Goal: Navigation & Orientation: Find specific page/section

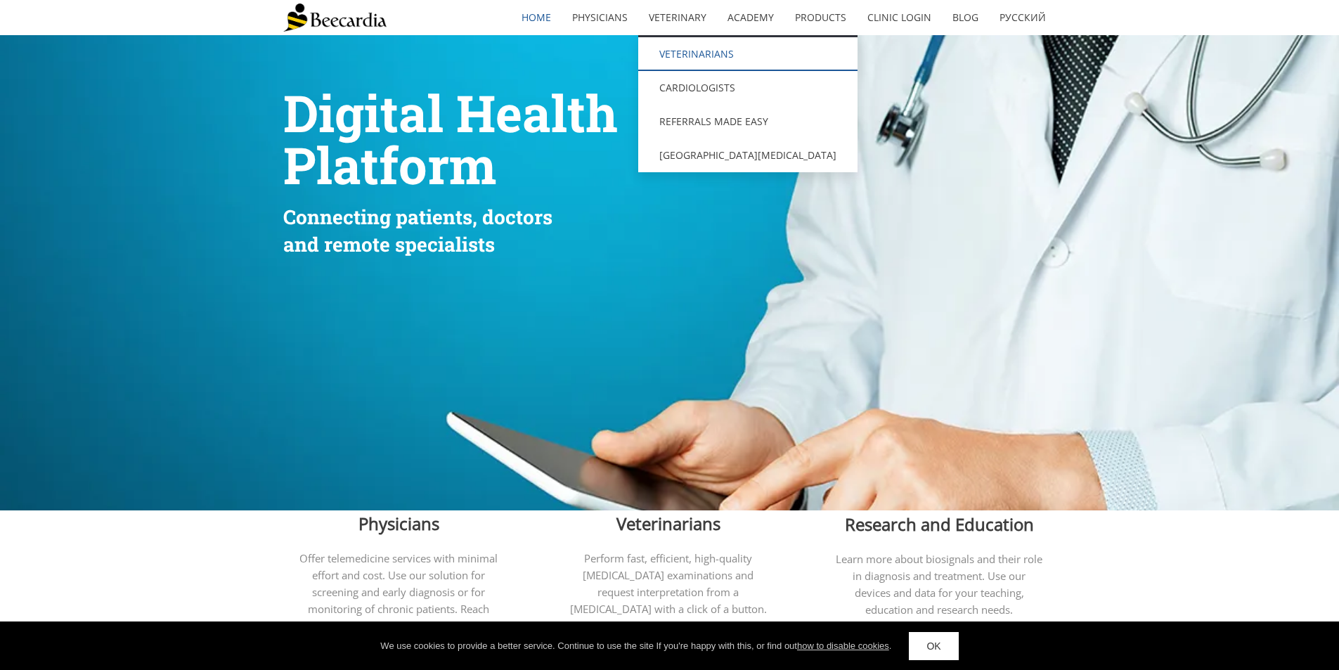
click at [696, 58] on link "Veterinarians" at bounding box center [747, 54] width 219 height 34
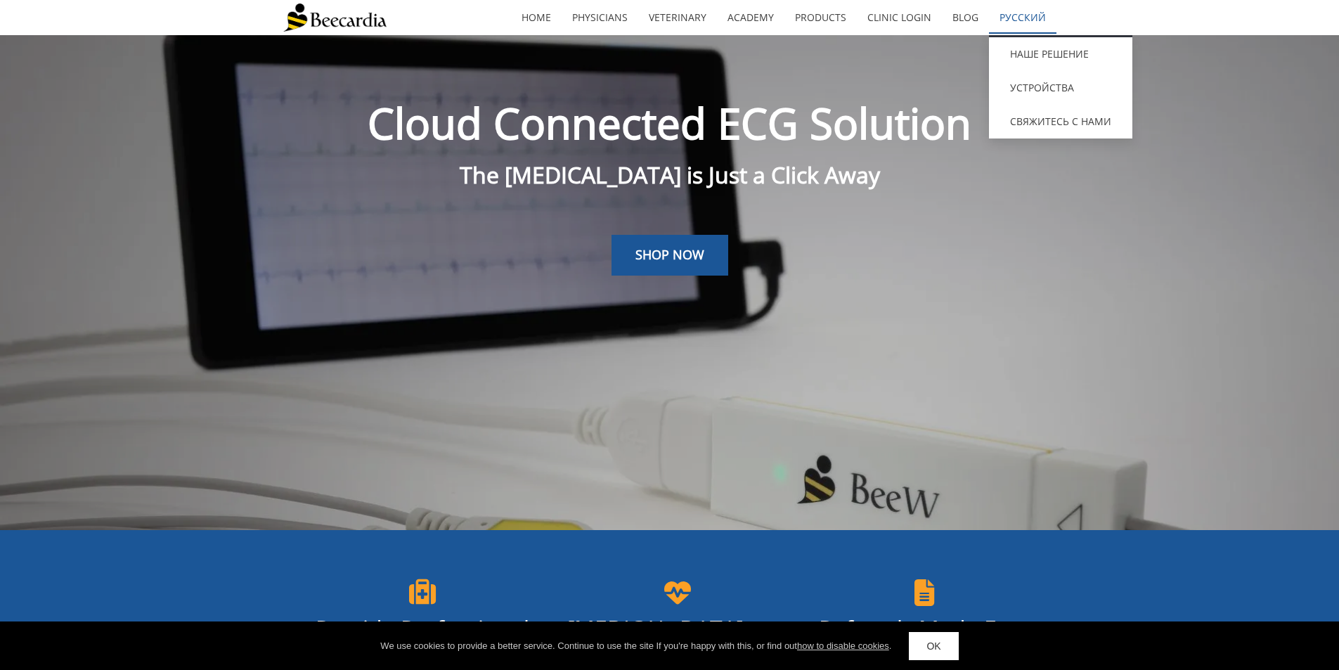
click at [1009, 27] on link "Русский" at bounding box center [1022, 17] width 67 height 32
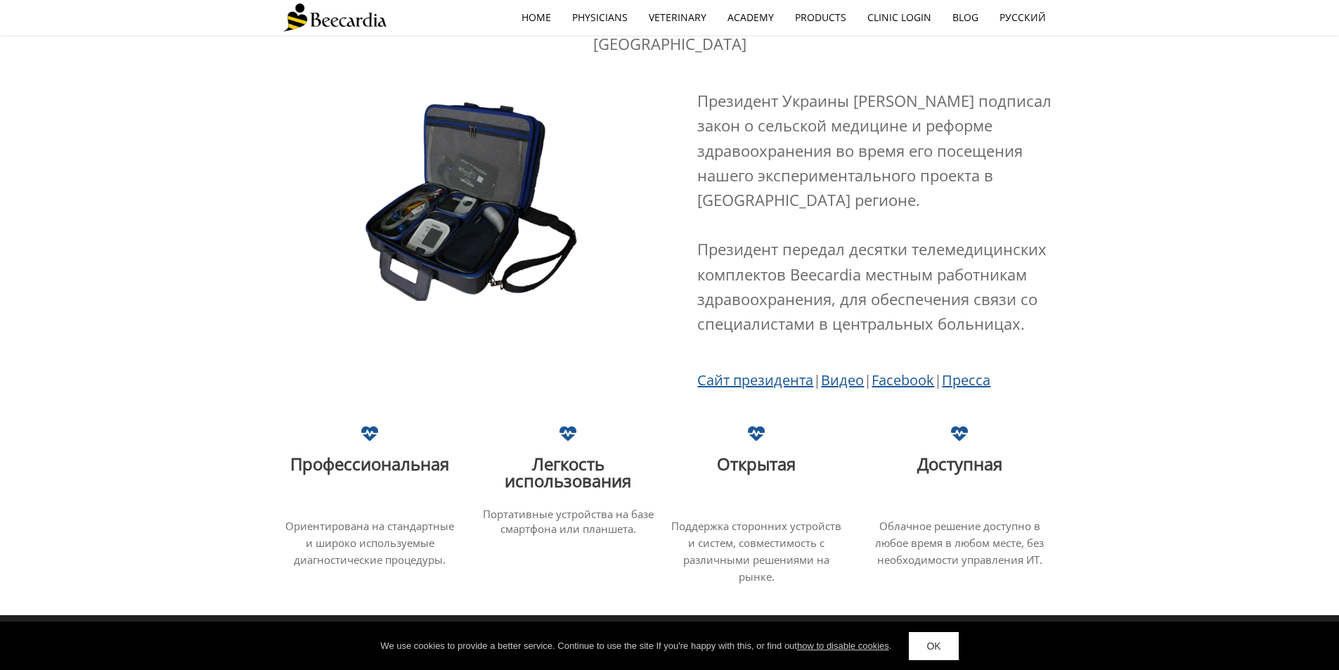
scroll to position [2621, 0]
